Goal: Task Accomplishment & Management: Manage account settings

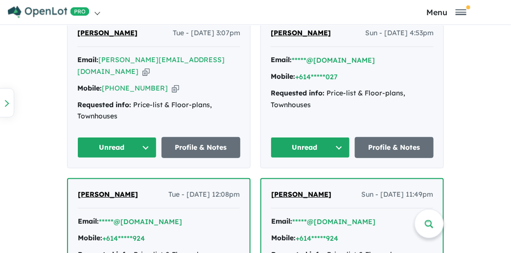
scroll to position [490, 0]
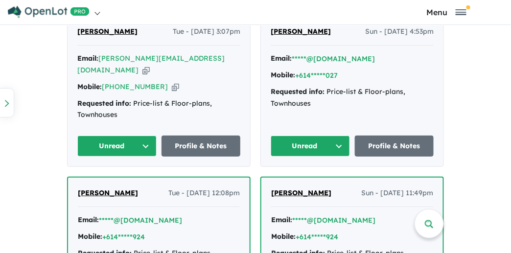
click at [126, 136] on button "Unread" at bounding box center [116, 146] width 79 height 21
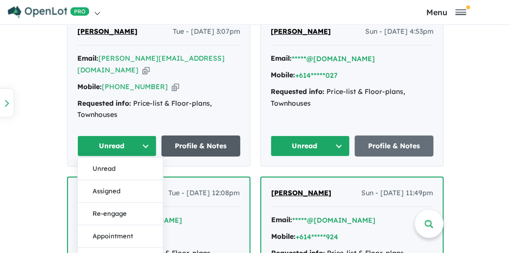
click at [200, 136] on link "Profile & Notes" at bounding box center [201, 146] width 79 height 21
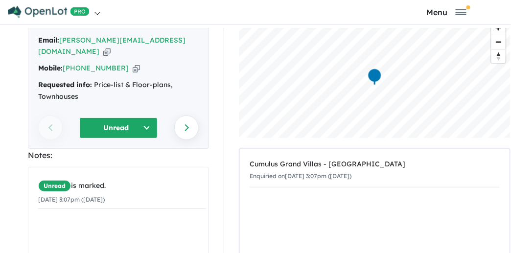
scroll to position [50, 0]
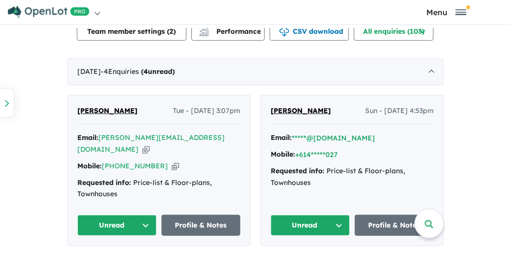
scroll to position [441, 0]
